Goal: Task Accomplishment & Management: Manage account settings

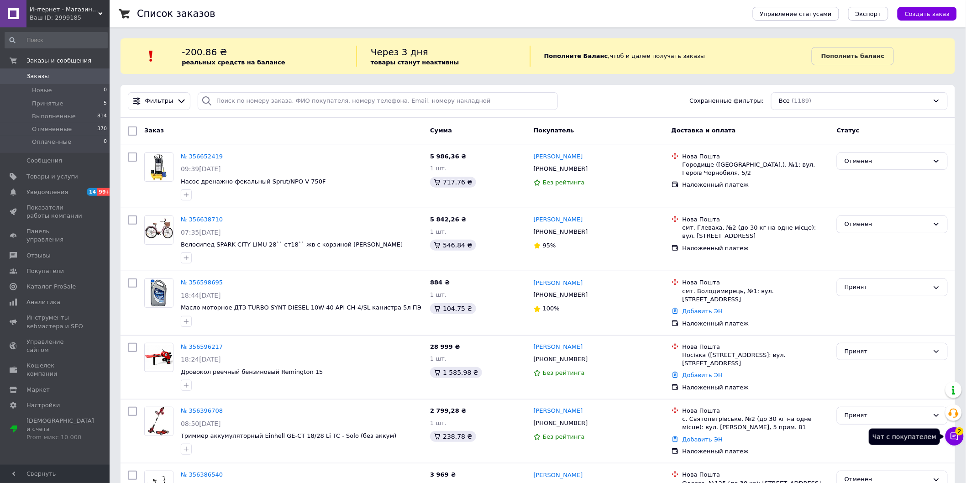
click at [955, 435] on icon at bounding box center [954, 436] width 9 height 9
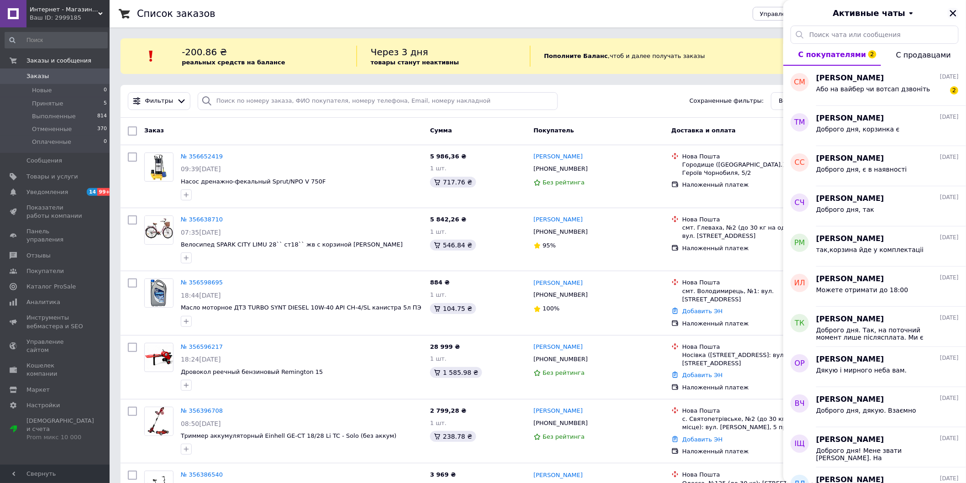
click at [956, 12] on icon "Закрыть" at bounding box center [953, 13] width 8 height 8
